Goal: Check status: Check status

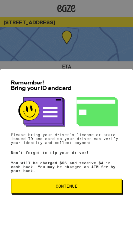
click at [92, 182] on button "Continue" at bounding box center [66, 185] width 111 height 15
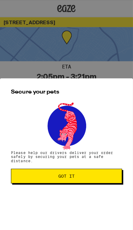
click at [98, 177] on span "Got it" at bounding box center [66, 175] width 100 height 4
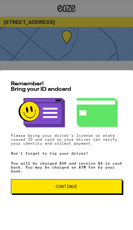
click at [99, 182] on button "Continue" at bounding box center [66, 186] width 111 height 15
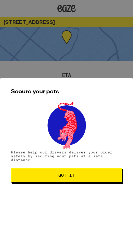
click at [102, 169] on div "Secure your pets Please help our drivers deliver your order safely by securing …" at bounding box center [66, 154] width 133 height 152
click at [99, 171] on button "Got it" at bounding box center [66, 175] width 111 height 15
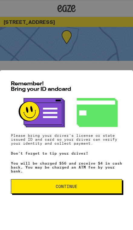
click at [93, 188] on span "Continue" at bounding box center [66, 187] width 101 height 4
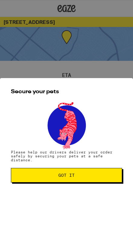
click at [99, 181] on button "Got it" at bounding box center [66, 175] width 111 height 15
